Goal: Contribute content: Contribute content

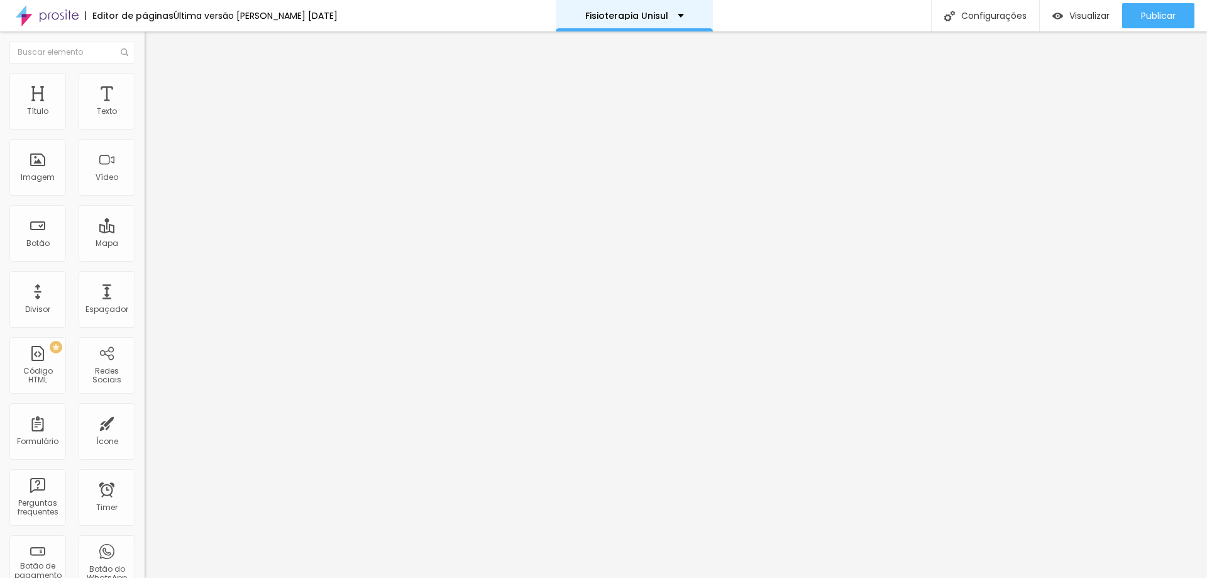
click at [669, 14] on div "Fisioterapia Unisul" at bounding box center [634, 15] width 99 height 9
click at [156, 89] on span "Avançado" at bounding box center [176, 94] width 41 height 11
click at [145, 126] on span at bounding box center [149, 131] width 8 height 11
drag, startPoint x: 528, startPoint y: 130, endPoint x: 319, endPoint y: 101, distance: 211.4
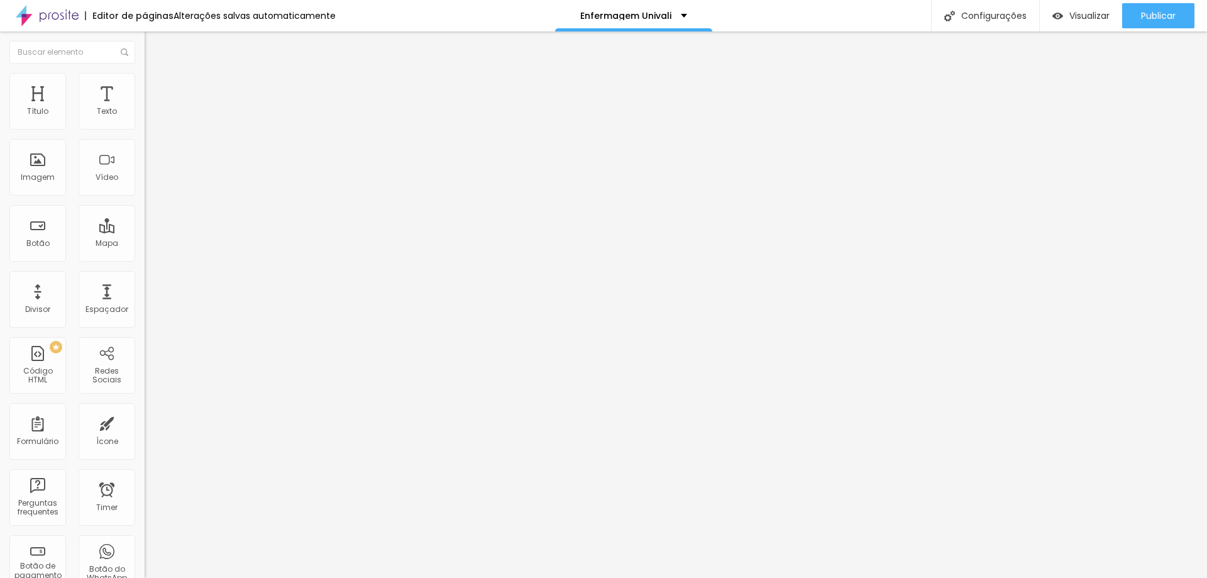
type input "Enfermagem contrato"
click at [145, 126] on span at bounding box center [149, 131] width 8 height 11
click at [145, 127] on div "Fisioterapia contrato" at bounding box center [217, 116] width 145 height 21
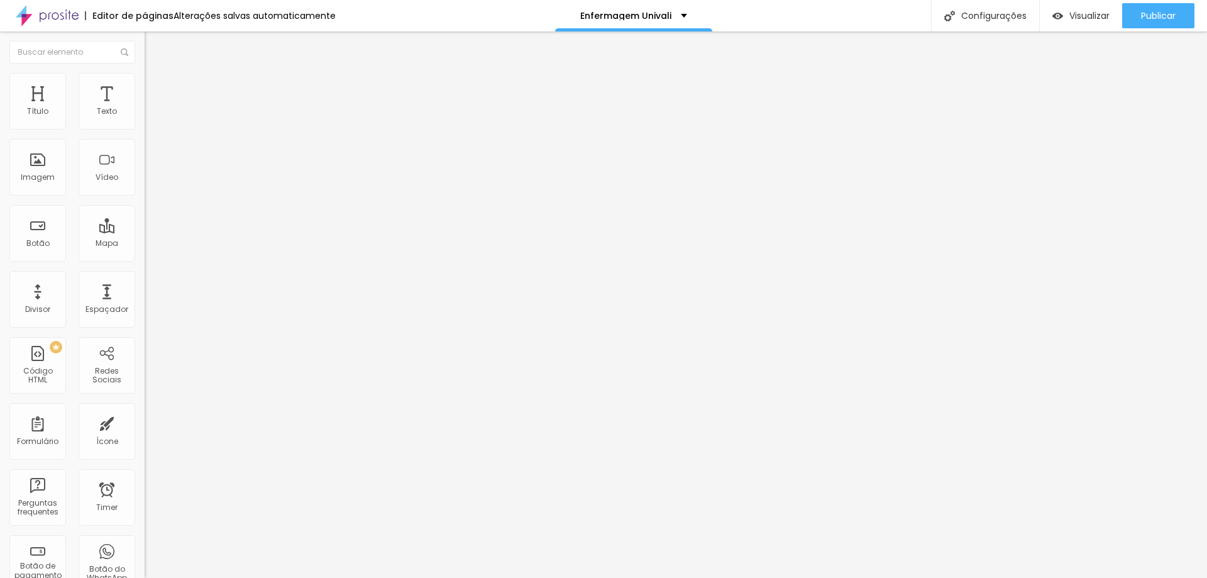
scroll to position [137, 0]
drag, startPoint x: 465, startPoint y: 128, endPoint x: 253, endPoint y: 107, distance: 212.8
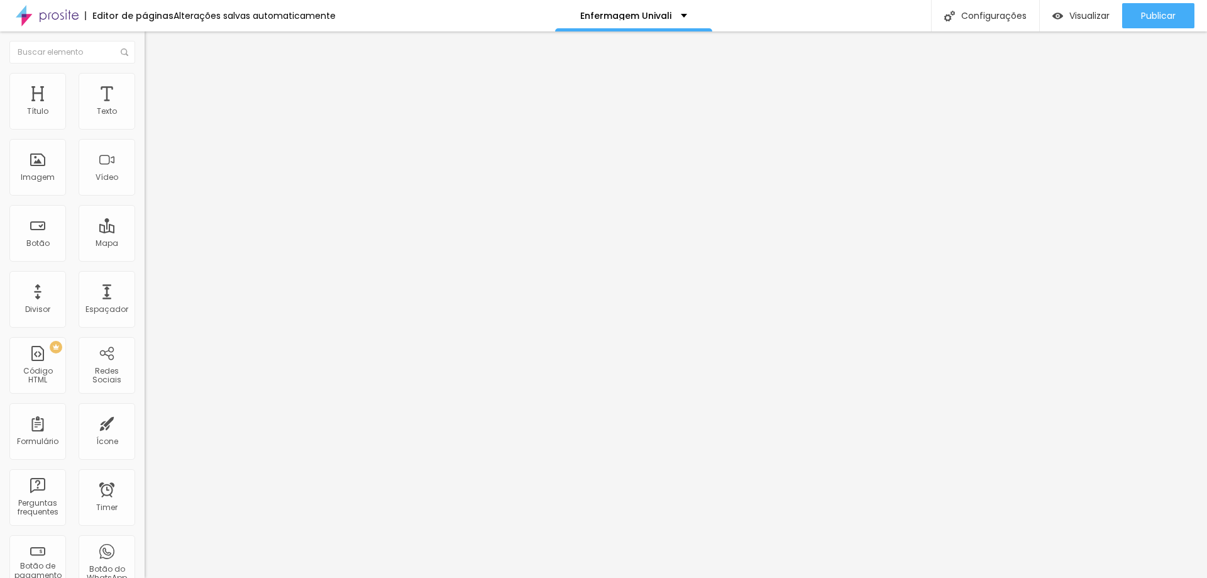
type input "Enfermagem contrato"
click at [145, 127] on div "Fisioterapia contrato" at bounding box center [217, 116] width 145 height 21
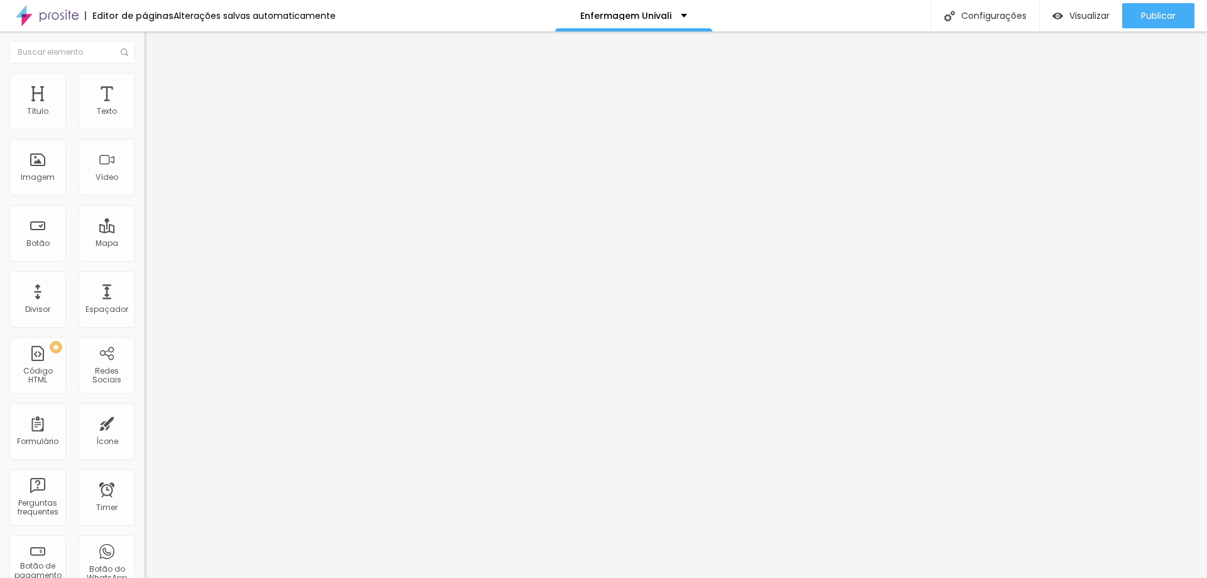
drag, startPoint x: 499, startPoint y: 126, endPoint x: 405, endPoint y: 121, distance: 94.4
type input "Enfermagem contrato"
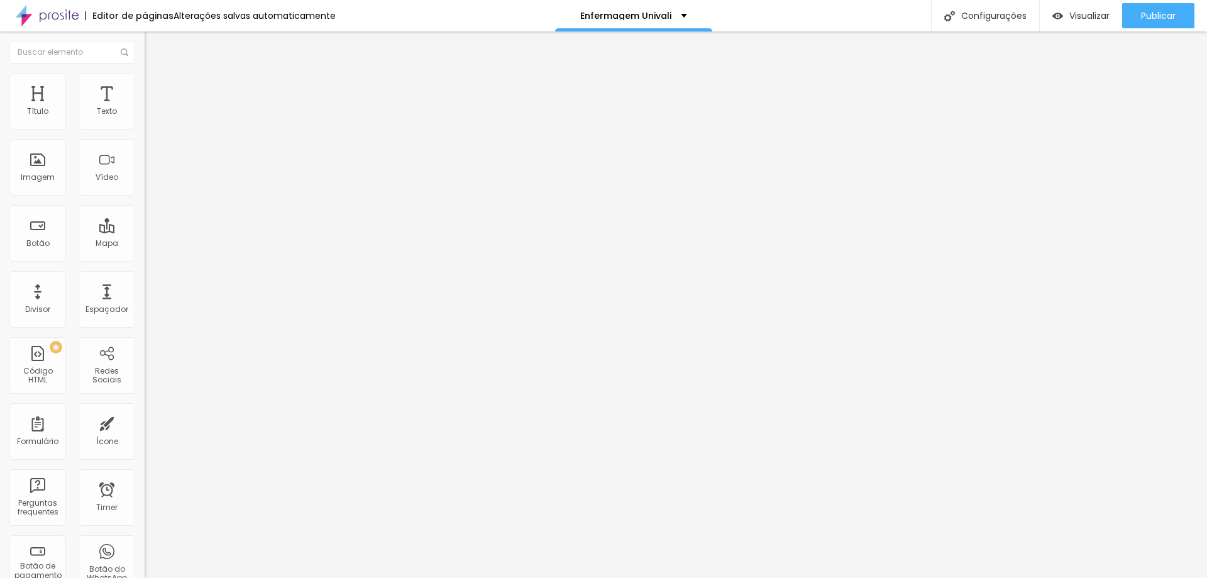
radio input "true"
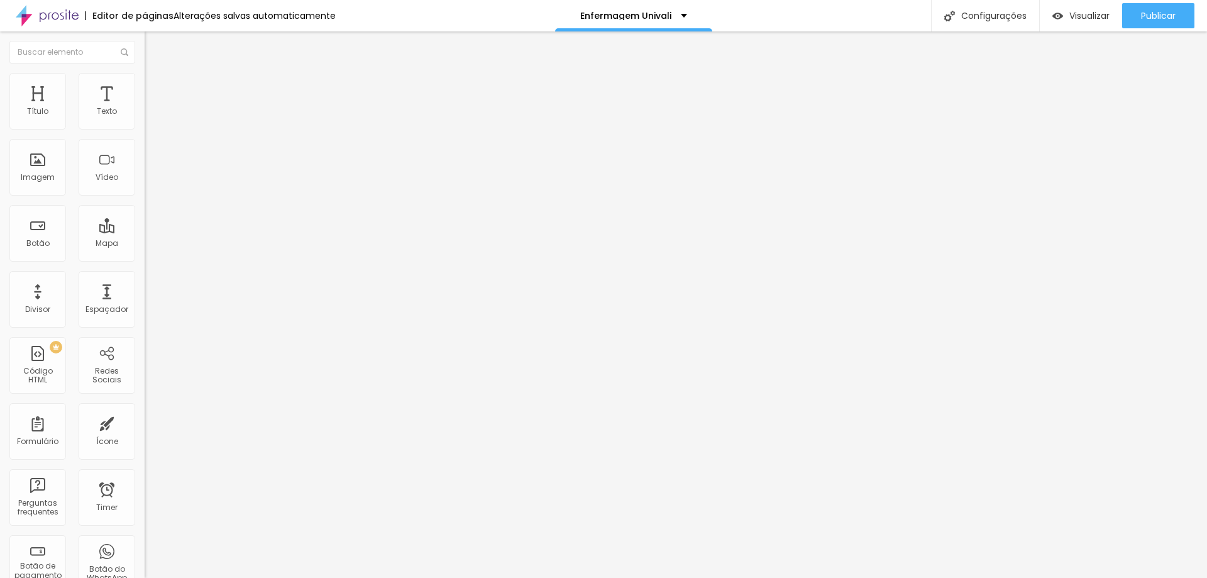
drag, startPoint x: 574, startPoint y: 339, endPoint x: 334, endPoint y: 354, distance: 240.6
type input "CPF"
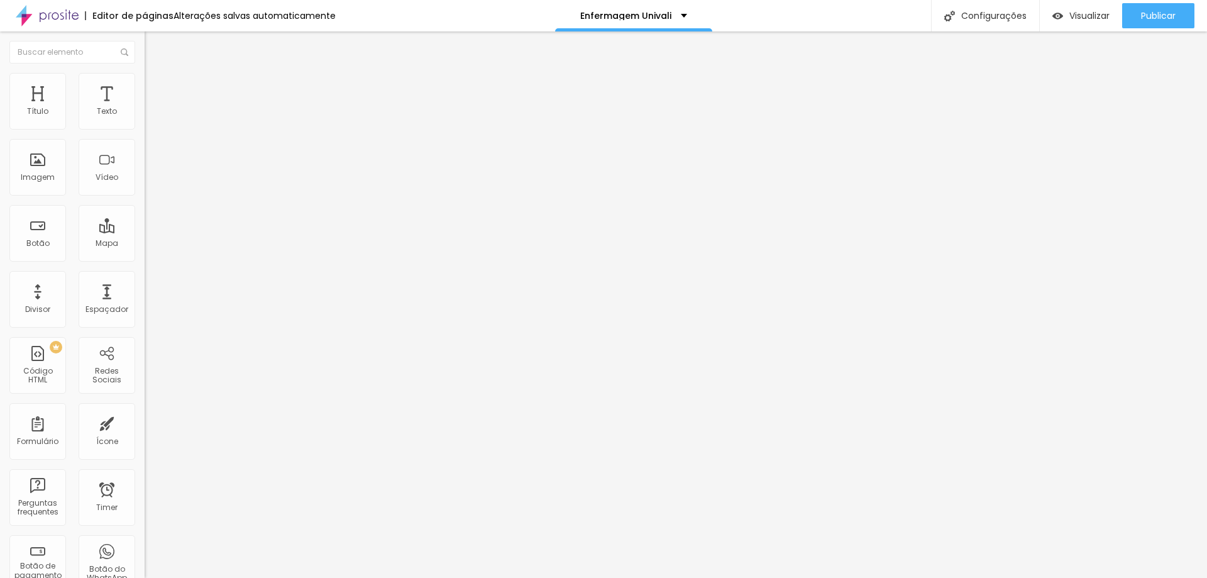
drag, startPoint x: 490, startPoint y: 394, endPoint x: 371, endPoint y: 391, distance: 118.2
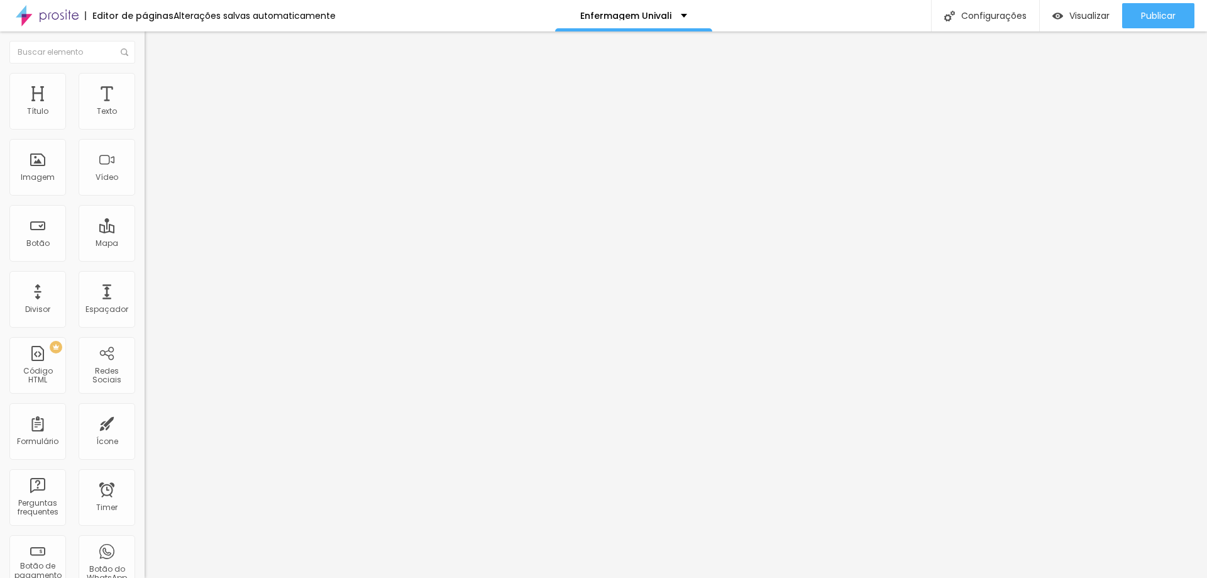
drag, startPoint x: 478, startPoint y: 389, endPoint x: 259, endPoint y: 371, distance: 219.4
type input "Endereço completo com rua, número, bairro, cidade, estado e [GEOGRAPHIC_DATA]"
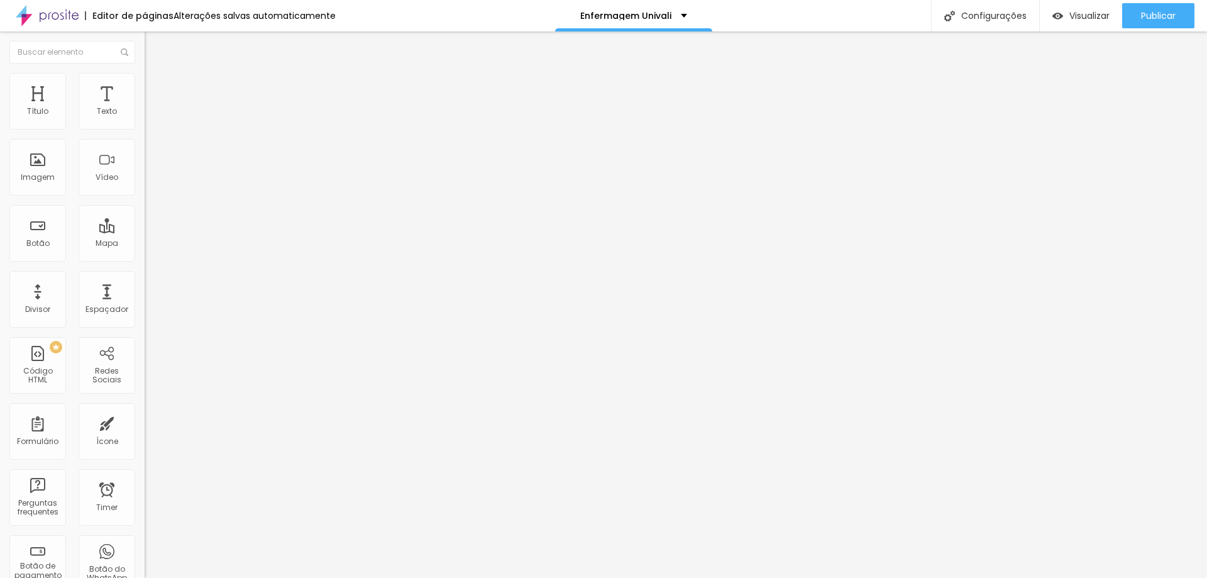
drag, startPoint x: 524, startPoint y: 332, endPoint x: 273, endPoint y: 315, distance: 251.3
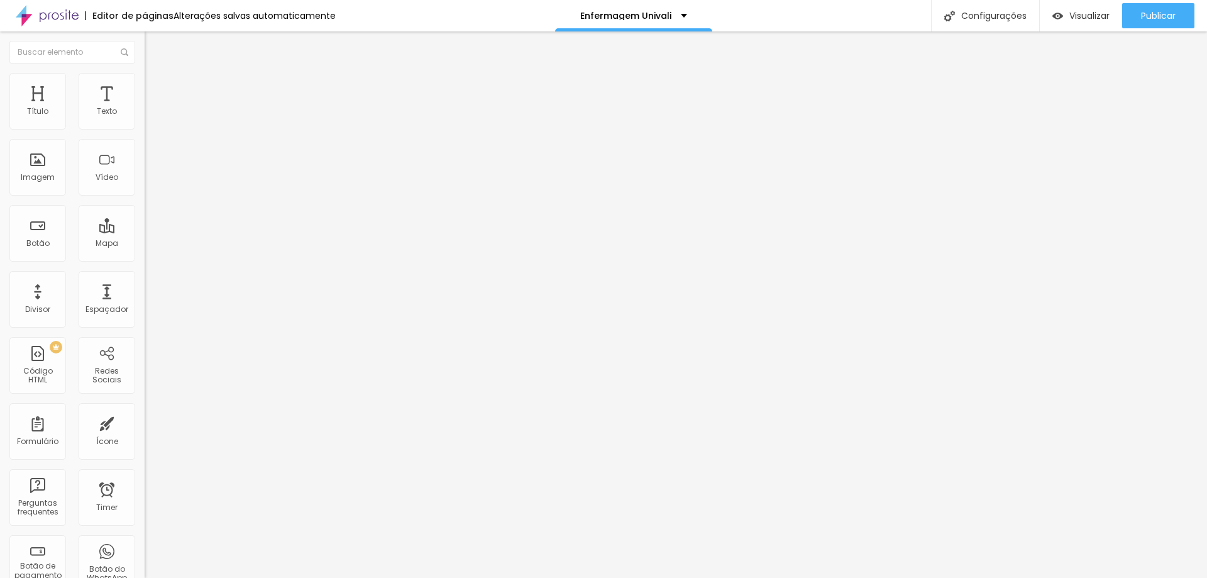
type input "Celular com whatsapp"
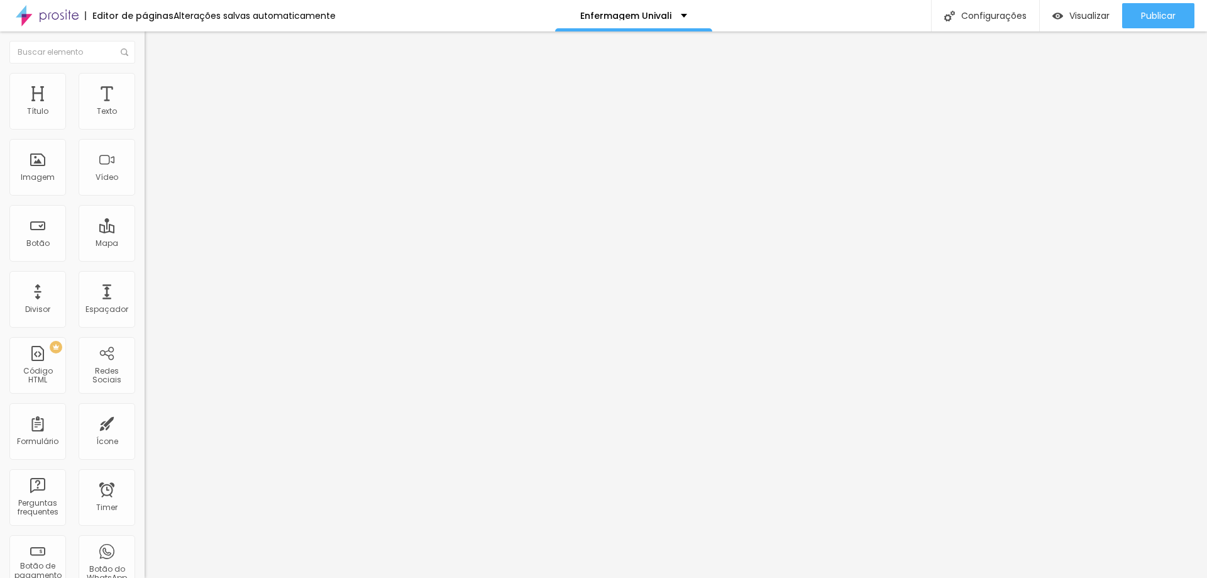
drag, startPoint x: 476, startPoint y: 370, endPoint x: 296, endPoint y: 353, distance: 181.2
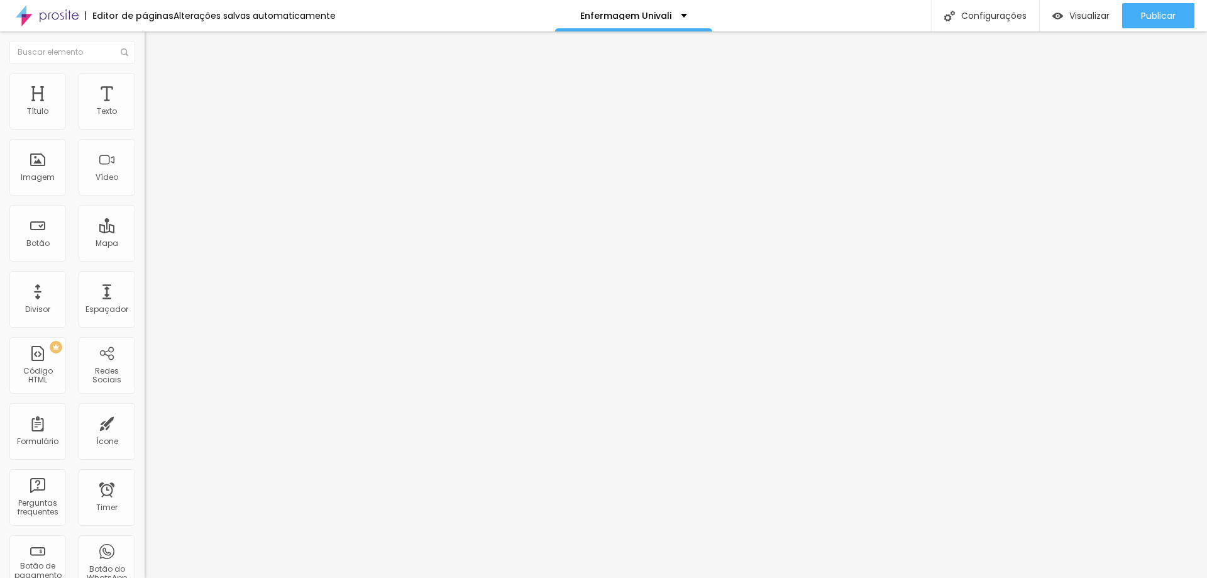
type input "Total de convidados da família"
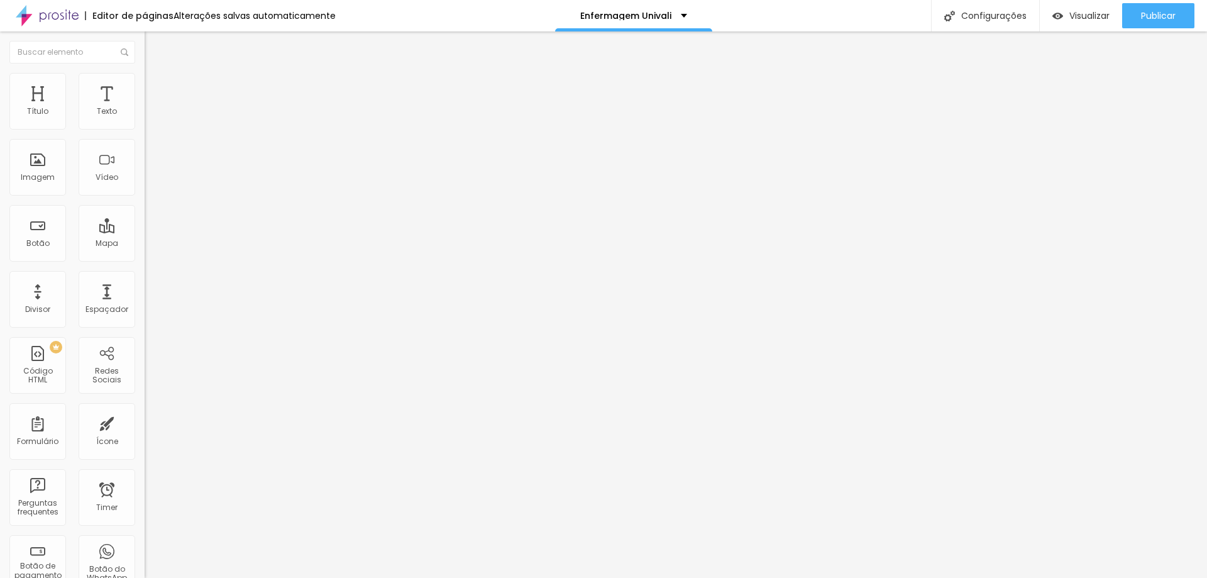
click at [145, 132] on img at bounding box center [149, 128] width 8 height 8
drag, startPoint x: 721, startPoint y: 209, endPoint x: 514, endPoint y: 204, distance: 206.8
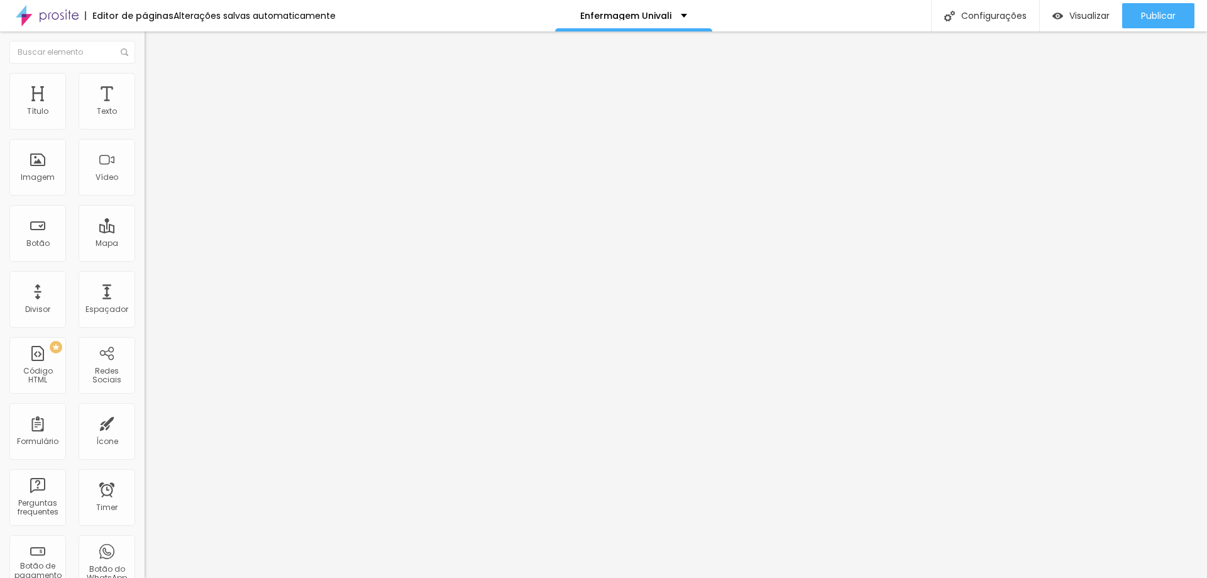
click at [145, 129] on span at bounding box center [149, 129] width 8 height 11
click at [145, 124] on div "Ensaio Fisioterapia Unisul" at bounding box center [217, 113] width 145 height 21
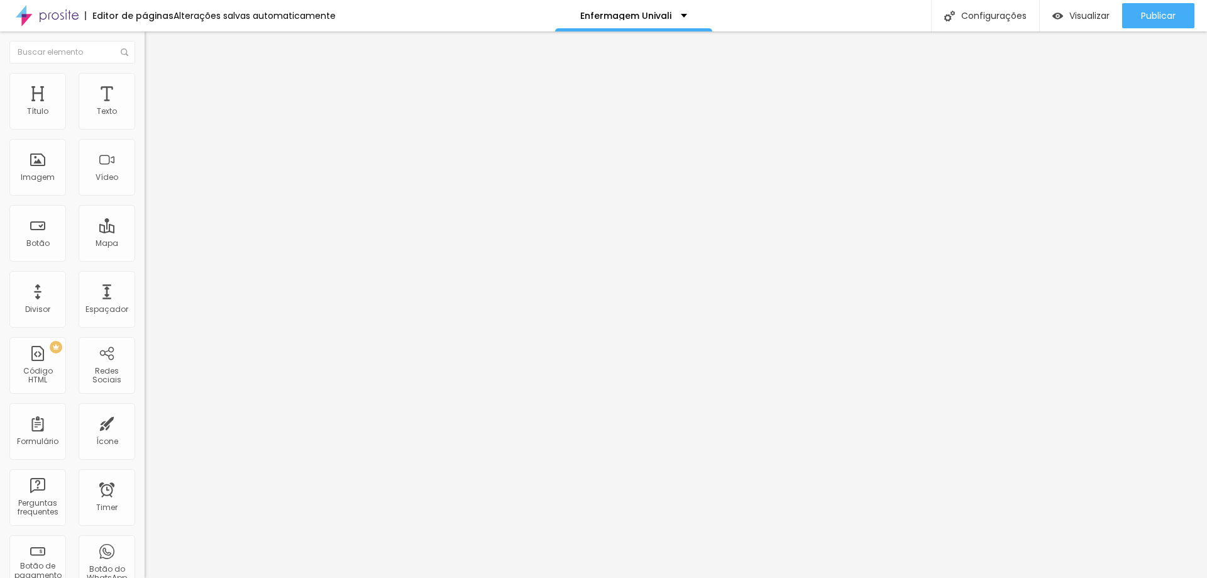
scroll to position [1017, 0]
type input "Ensaio Enfermagem Univali"
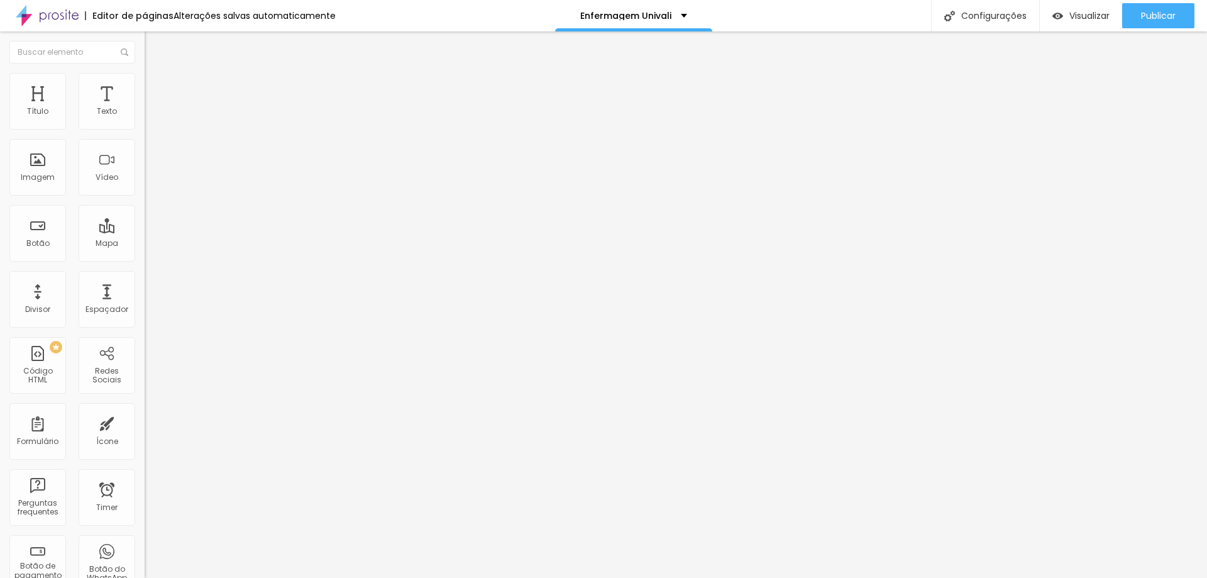
type input "R$ 199,00"
paste textarea "15 Fotos digitais ( fotos extras R$19,90 )"
type textarea "15 Fotos digitais ( fotos extras R$19,90 )"
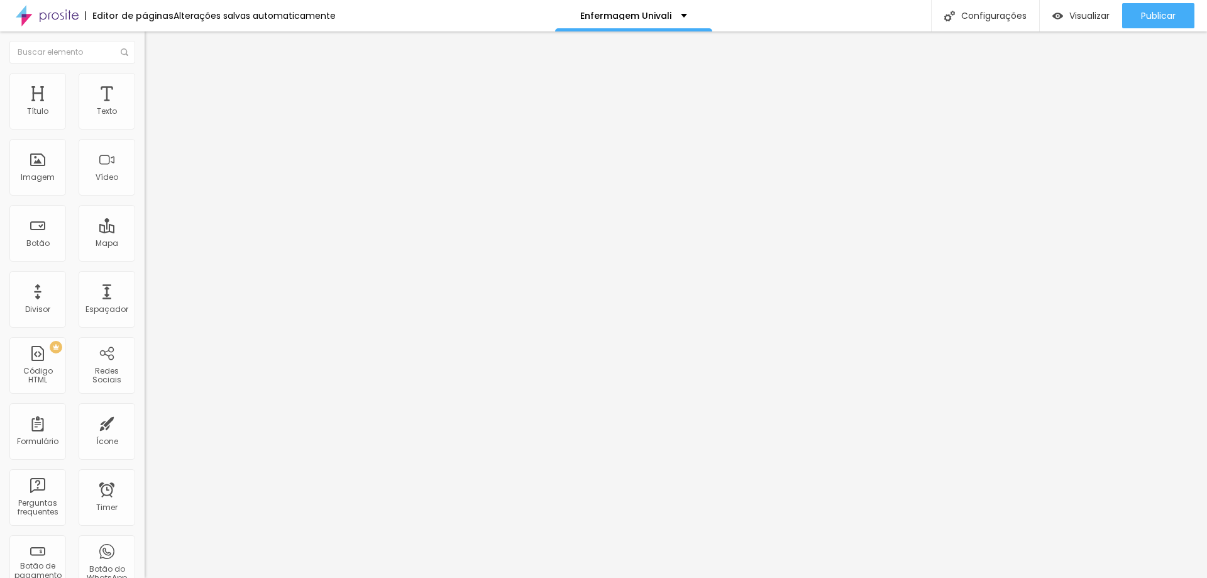
click at [145, 131] on img at bounding box center [149, 128] width 8 height 8
drag, startPoint x: 735, startPoint y: 211, endPoint x: 405, endPoint y: 187, distance: 330.2
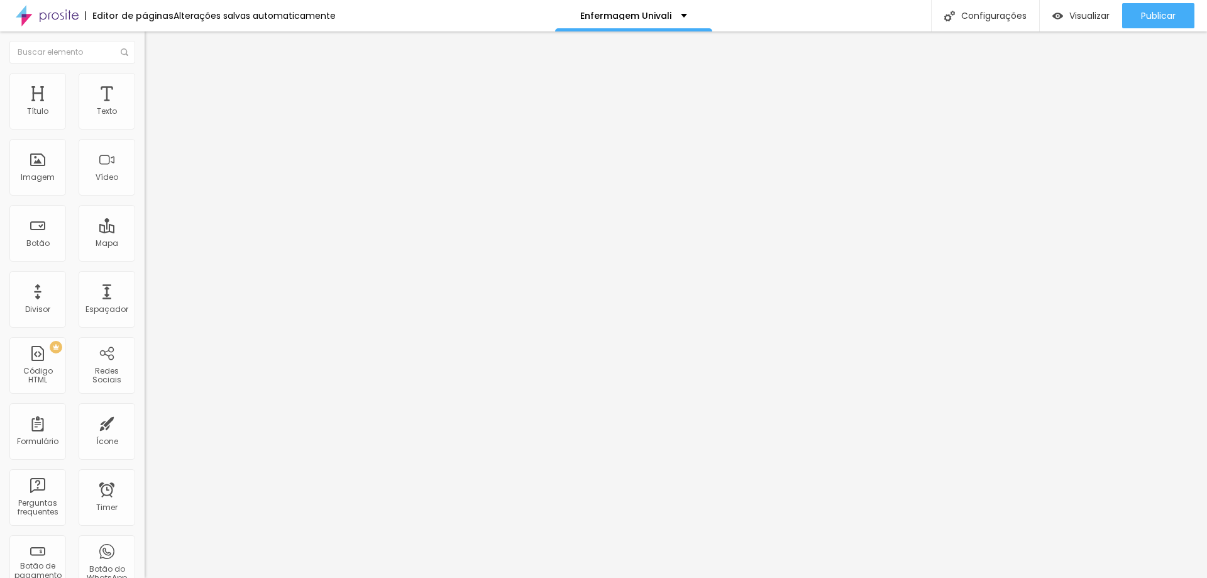
click at [153, 120] on div "Ensaio Fisioterapia Unisul 20" at bounding box center [217, 114] width 128 height 11
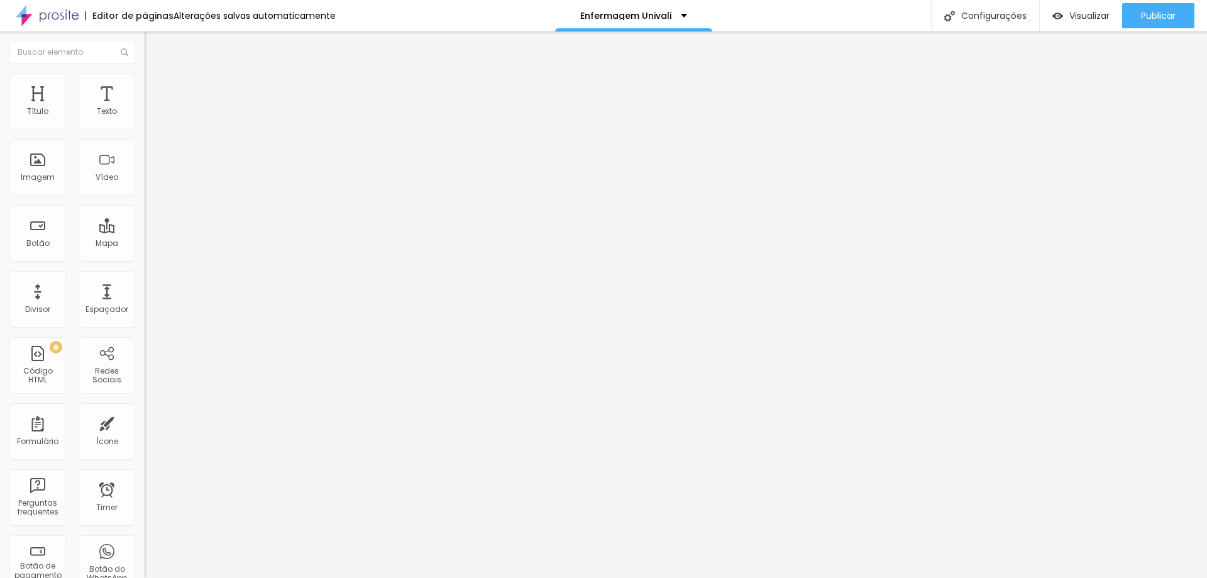
paste textarea "20 fotos digitais ( fotos extras R$14,90 )"
type textarea "20 fotos digitais ( fotos extras R$14,90 )"
type input "Enfermagem Univali"
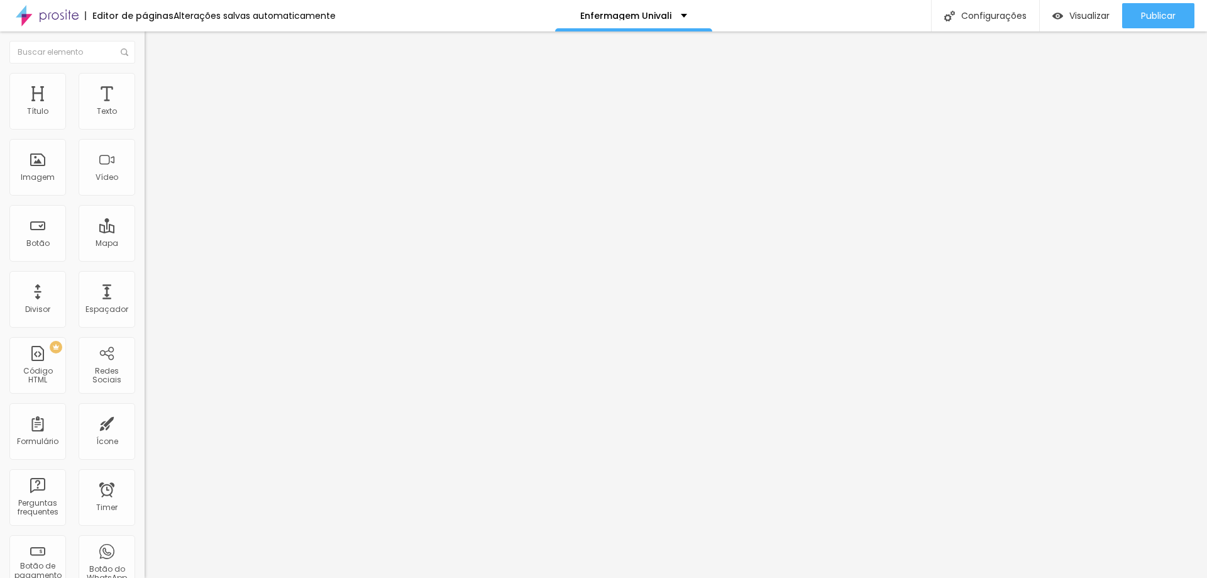
type input "R$ 249,00"
click at [145, 131] on img at bounding box center [149, 128] width 8 height 8
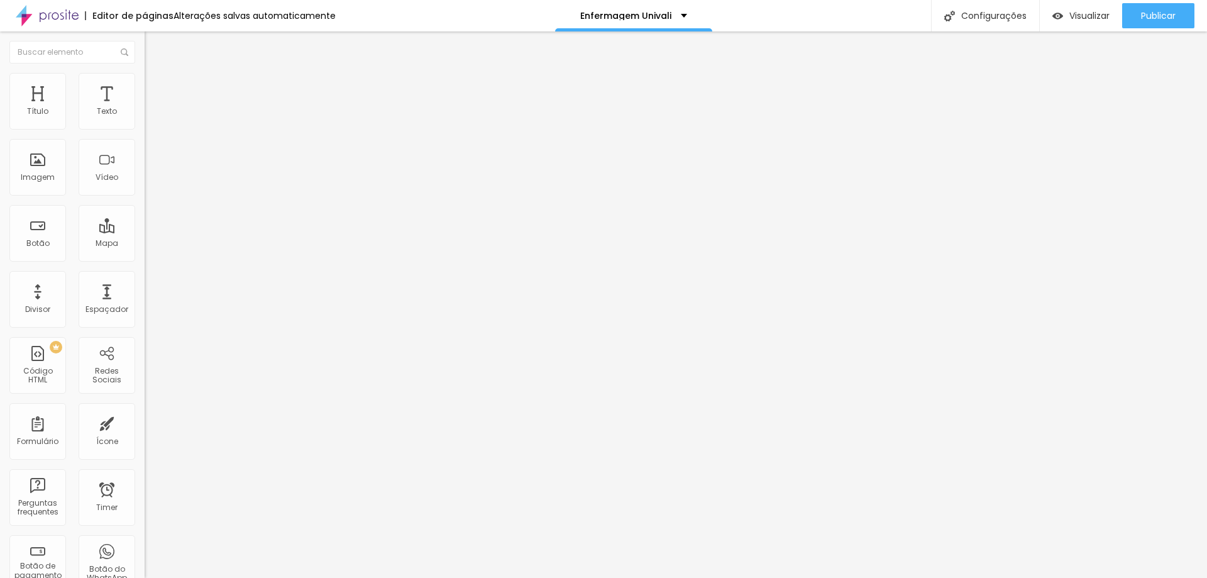
drag, startPoint x: 725, startPoint y: 209, endPoint x: 376, endPoint y: 188, distance: 348.8
click at [153, 120] on div "Ensaio Fisioterapia Unisul 25" at bounding box center [217, 114] width 128 height 11
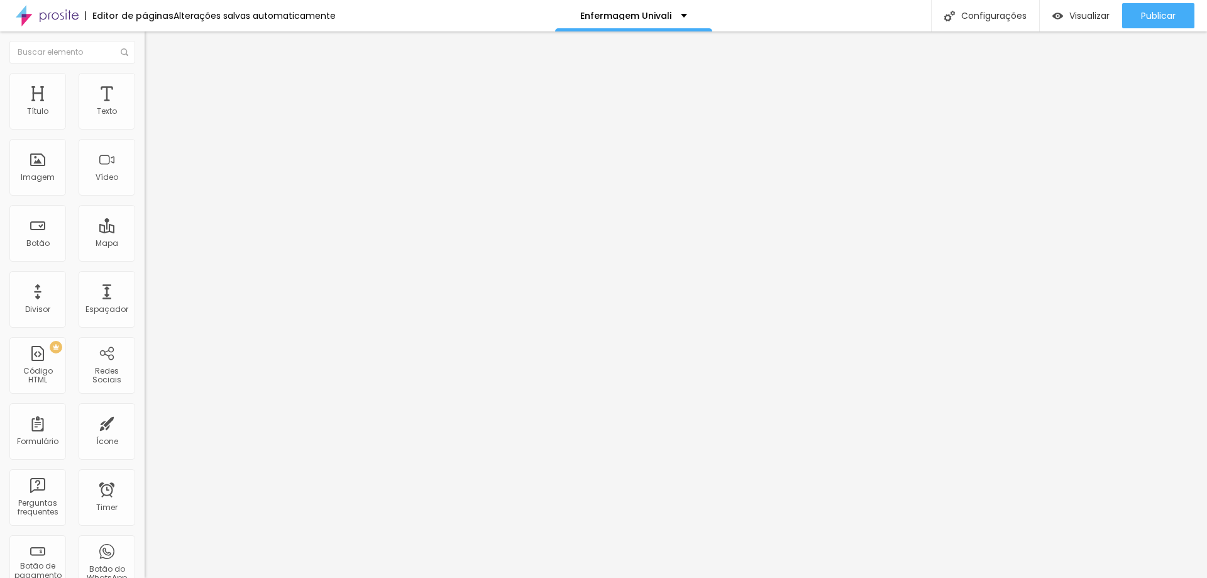
type input "Enfermagem Univali"
type input "R$ 299,00"
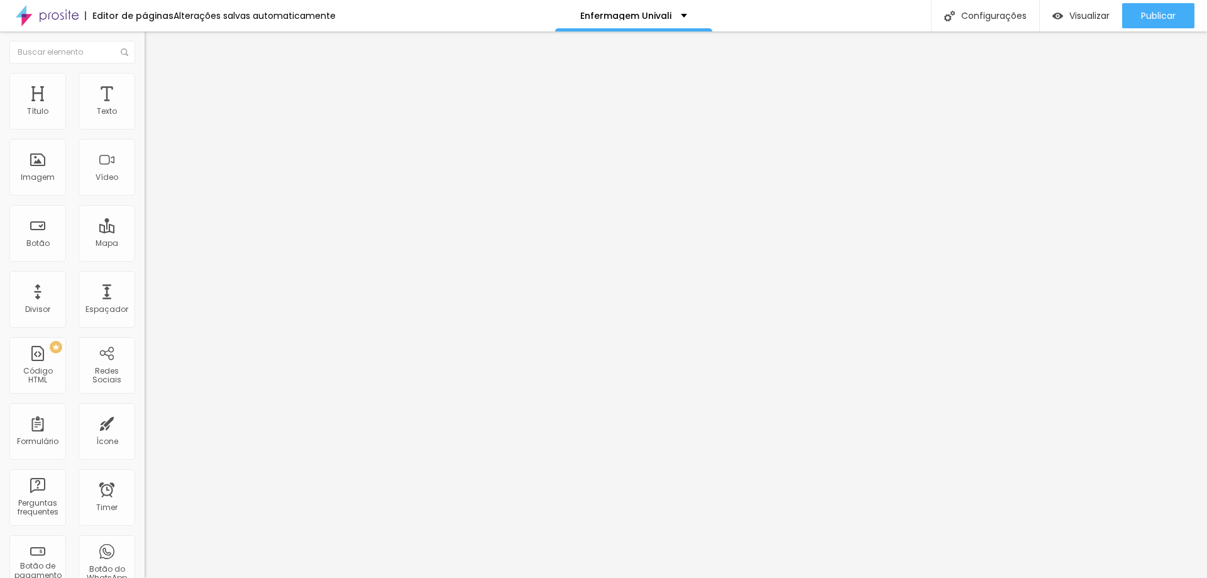
paste textarea "25 fotos digitais ( fotos extras R$09,90)"
type textarea "25 fotos digitais ( fotos extras R$09,90)"
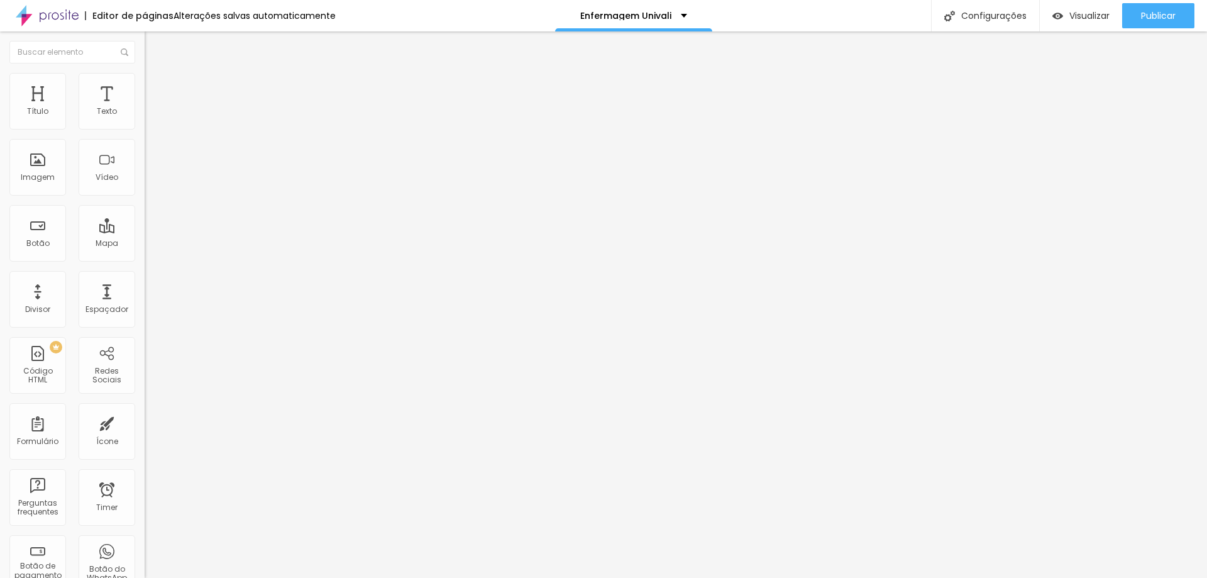
click at [145, 43] on button "Editar Seção" at bounding box center [217, 45] width 145 height 29
click at [38, 107] on div "Título" at bounding box center [37, 111] width 21 height 9
click at [154, 44] on img "button" at bounding box center [159, 46] width 10 height 10
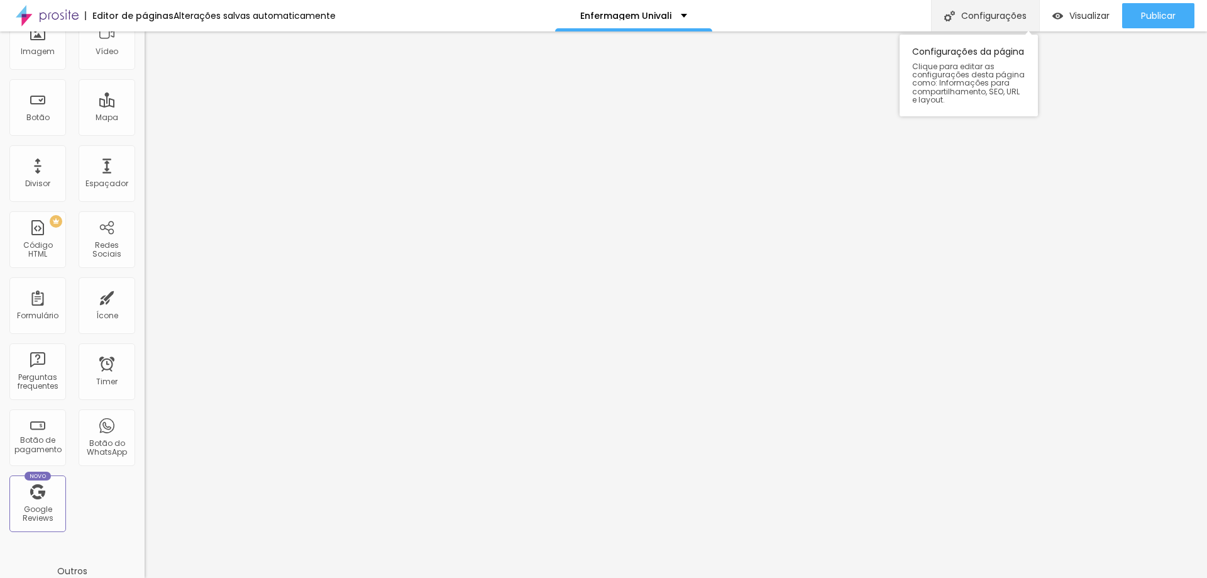
scroll to position [0, 0]
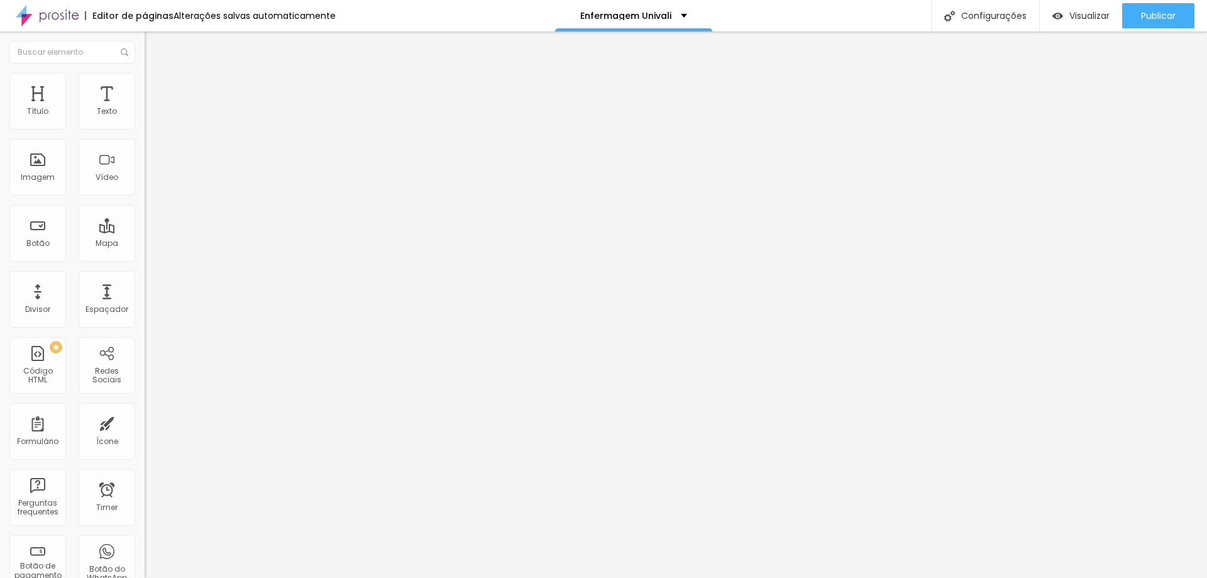
click at [145, 158] on div at bounding box center [217, 157] width 145 height 97
click at [145, 82] on li "Avançado" at bounding box center [217, 79] width 145 height 13
click at [1148, 11] on span "Publicar" at bounding box center [1158, 16] width 35 height 10
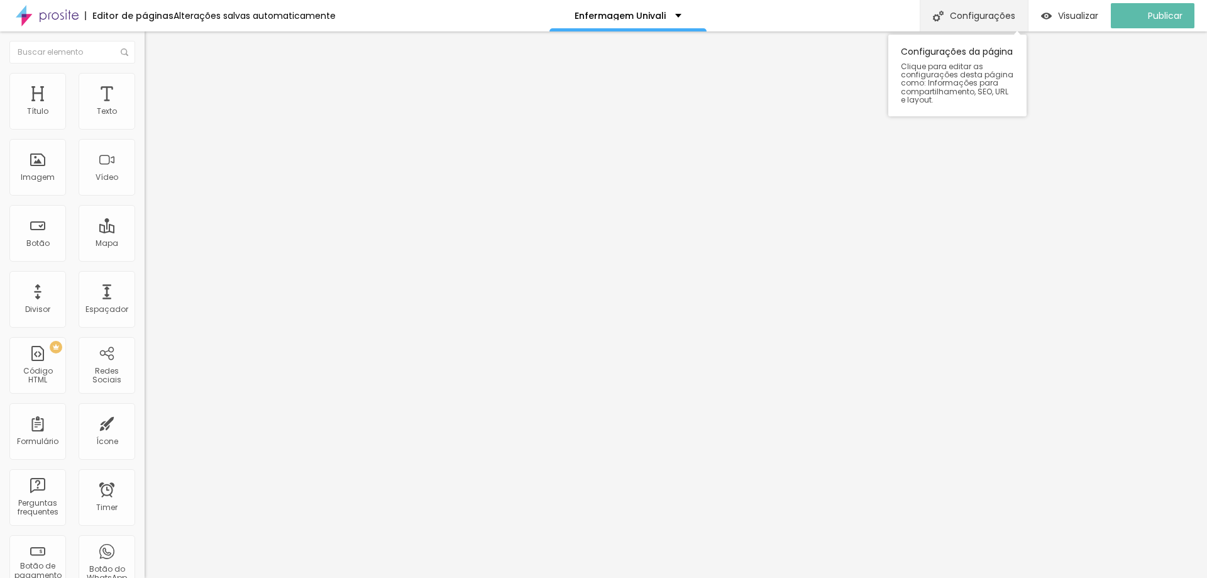
click at [968, 18] on div "Configurações" at bounding box center [973, 15] width 108 height 31
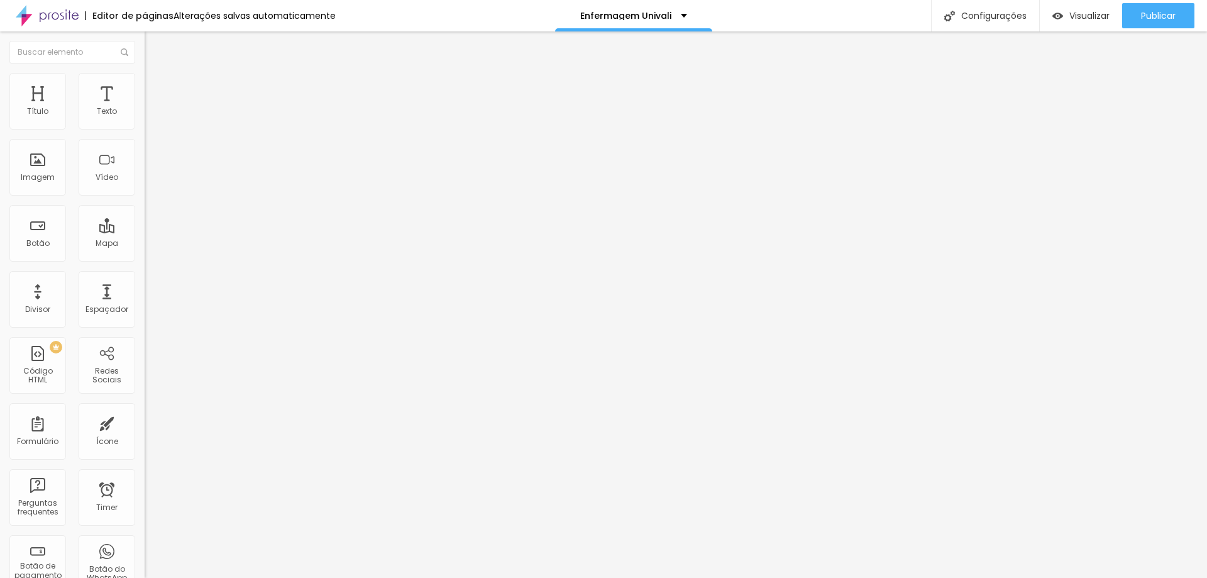
drag, startPoint x: 501, startPoint y: 354, endPoint x: 166, endPoint y: 300, distance: 339.3
type input "Enfermagem Univali"
drag, startPoint x: 519, startPoint y: 419, endPoint x: 662, endPoint y: 417, distance: 143.3
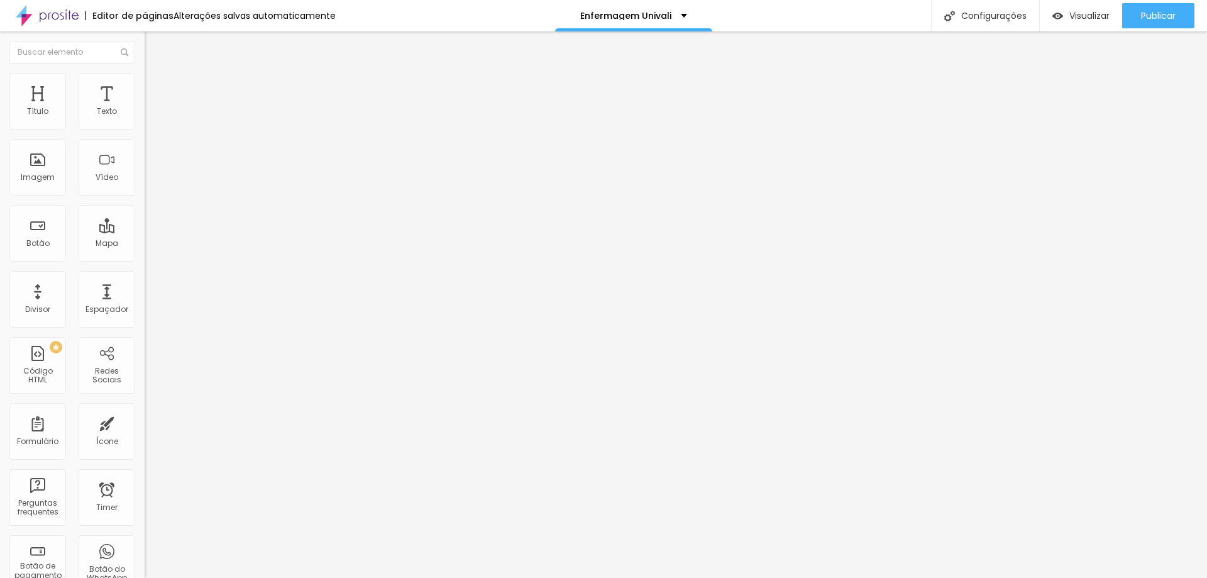
type textarea "Ensaio enfermagem Univali"
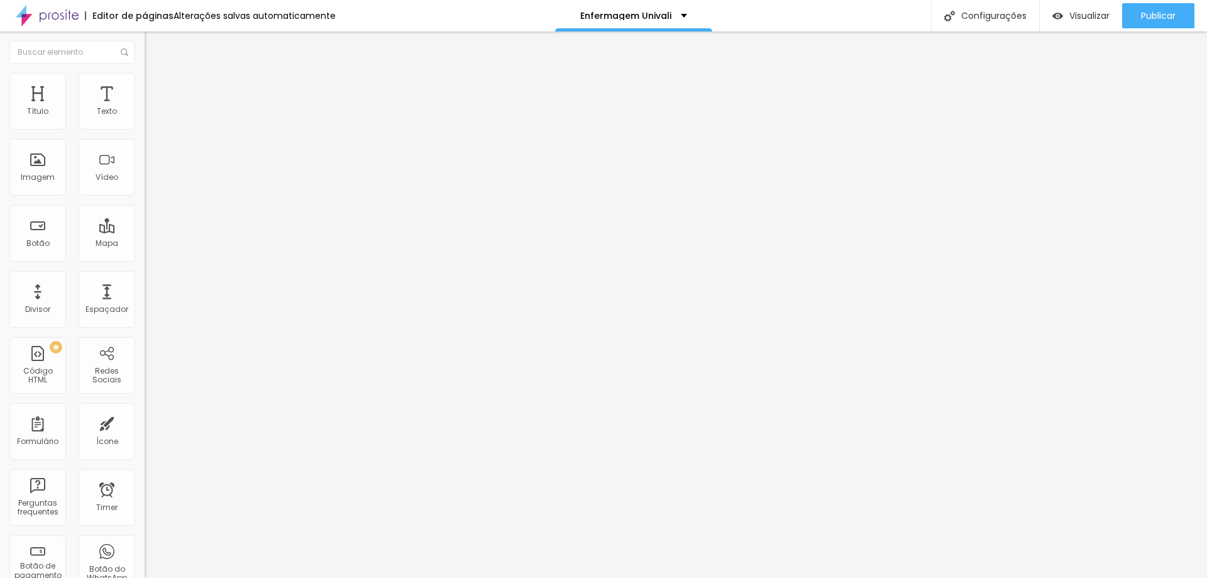
drag, startPoint x: 607, startPoint y: 273, endPoint x: 451, endPoint y: 275, distance: 155.9
type input "Enfermagem Univali"
type textarea "unisul fisioteraía formatura fotografia univali enfermagem"
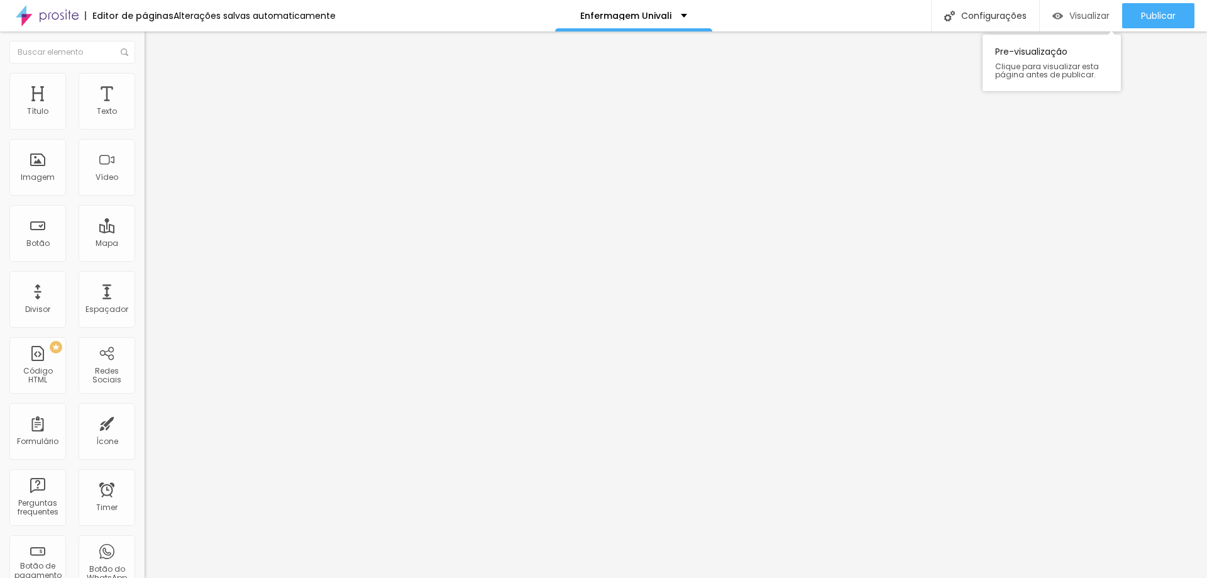
click at [1093, 16] on span "Visualizar" at bounding box center [1089, 16] width 40 height 10
click at [1151, 9] on div "Publicar" at bounding box center [1158, 15] width 35 height 25
click at [1164, 8] on div "Publicar" at bounding box center [1158, 15] width 35 height 25
click at [1071, 16] on span "Visualizar" at bounding box center [1078, 16] width 40 height 10
click at [1165, 18] on span "Publicar" at bounding box center [1158, 16] width 35 height 10
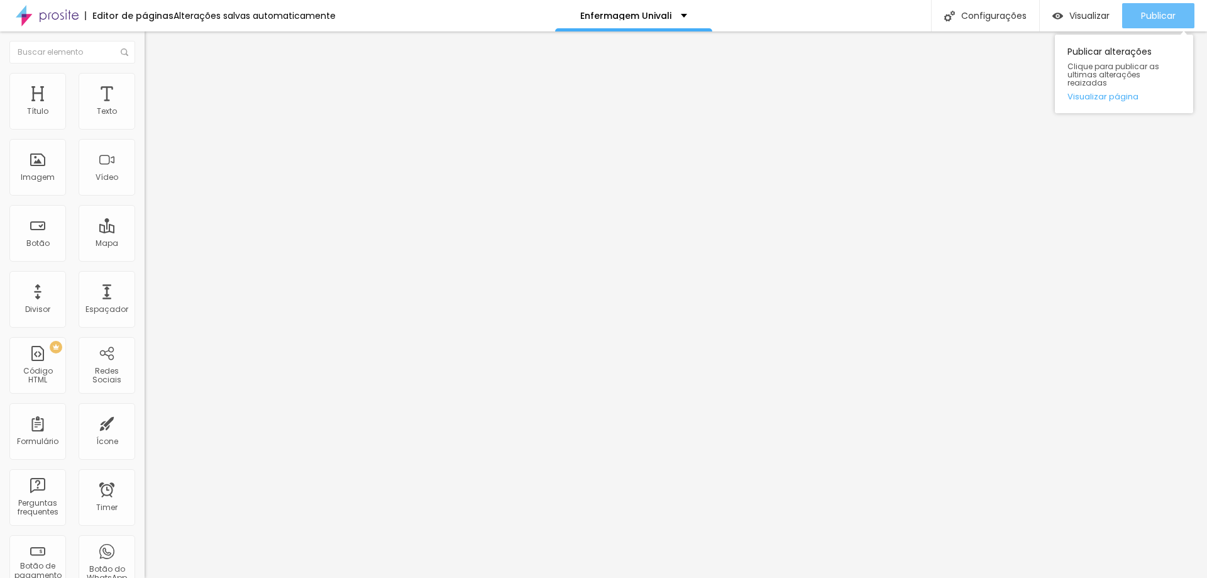
click at [1162, 8] on div "Publicar" at bounding box center [1158, 15] width 35 height 25
